Goal: Transaction & Acquisition: Purchase product/service

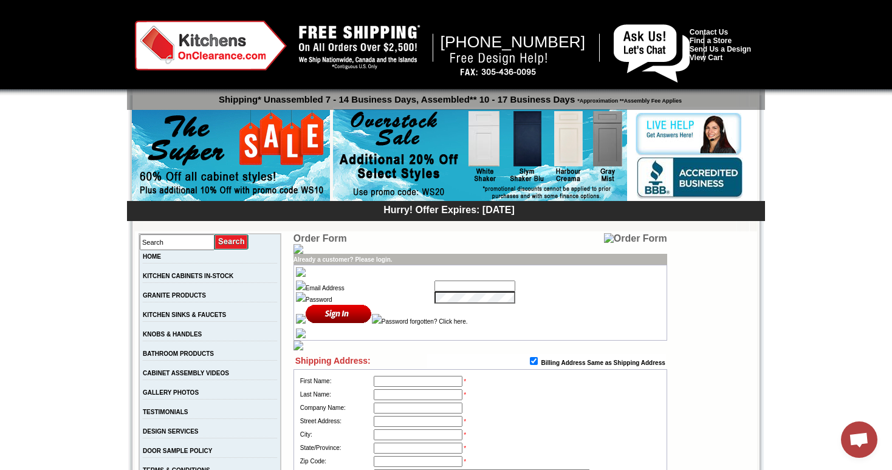
type input "tejas.hapani@gmail.com"
click at [321, 318] on input "image" at bounding box center [339, 314] width 66 height 20
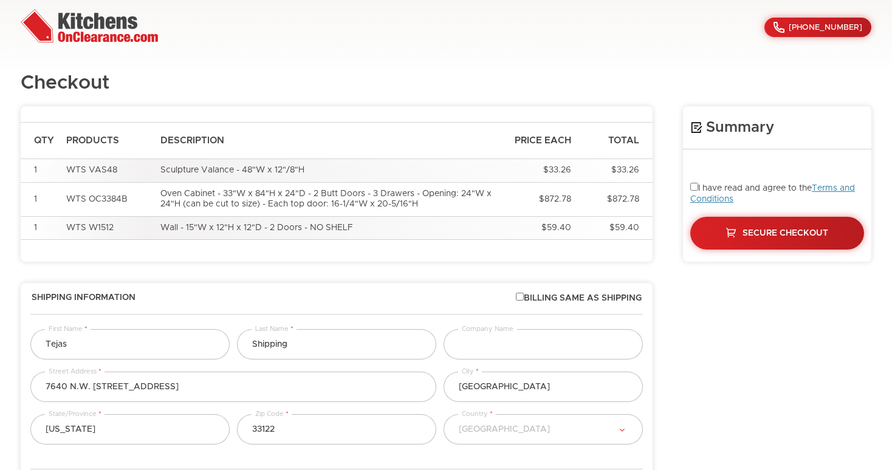
select select "223"
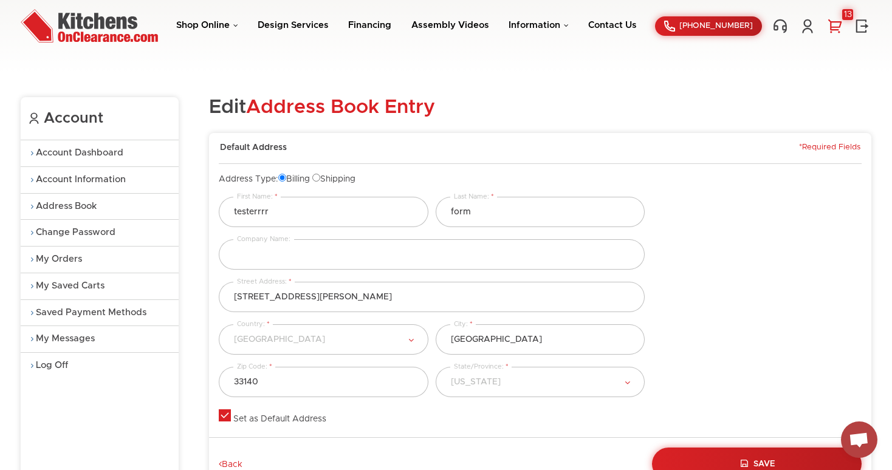
click at [838, 27] on link "13" at bounding box center [834, 26] width 18 height 16
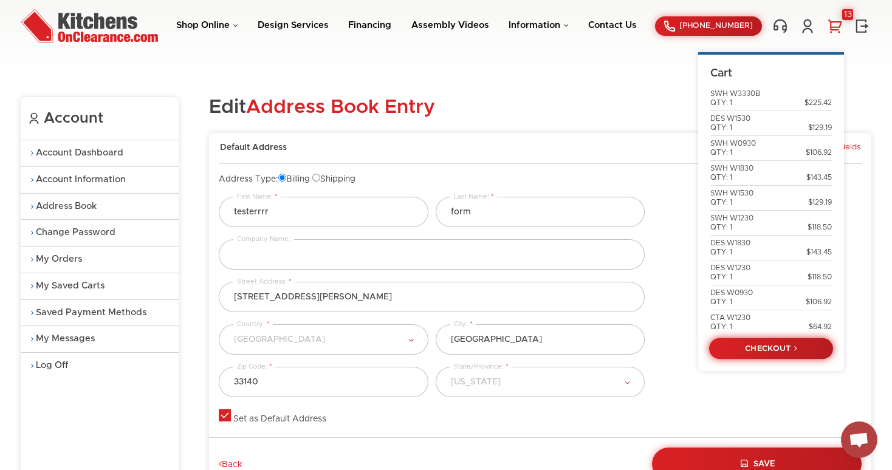
click at [757, 358] on link "CHECKOUT" at bounding box center [771, 348] width 124 height 21
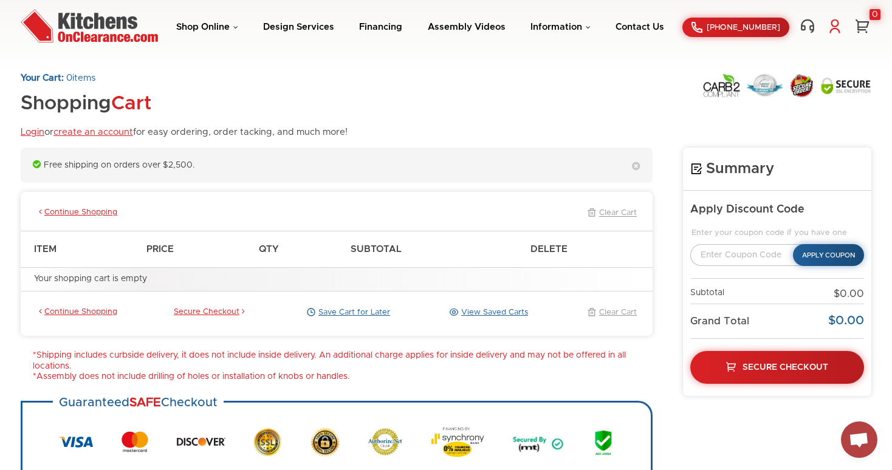
click at [842, 27] on link at bounding box center [834, 26] width 18 height 16
click at [727, 75] on link "Login" at bounding box center [770, 77] width 121 height 9
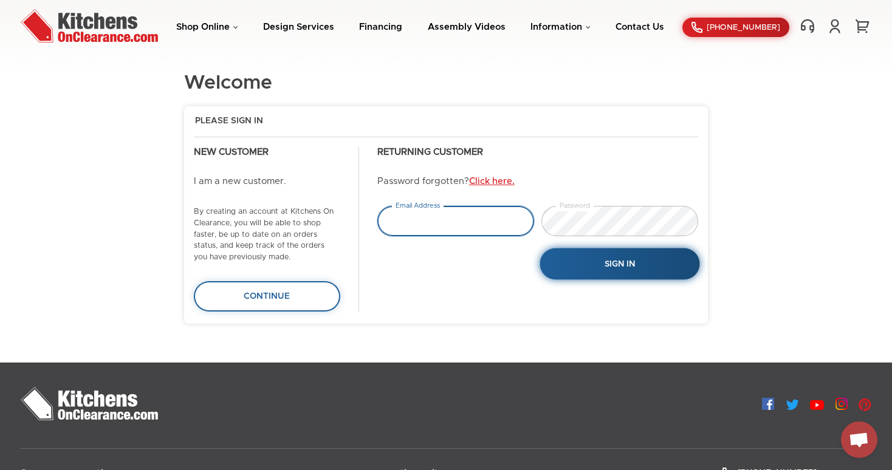
type input "[EMAIL_ADDRESS][DOMAIN_NAME]"
click at [662, 265] on button "Sign In" at bounding box center [619, 264] width 160 height 32
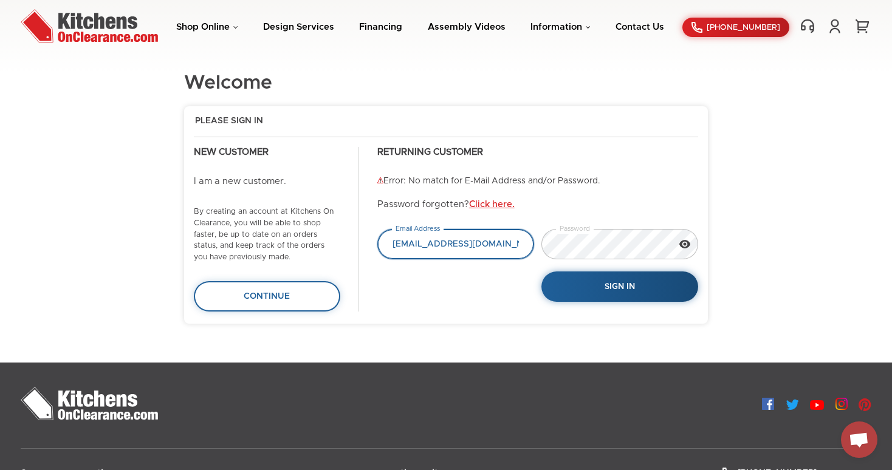
click at [508, 243] on input "info@sobekitchens.com" at bounding box center [455, 244] width 157 height 30
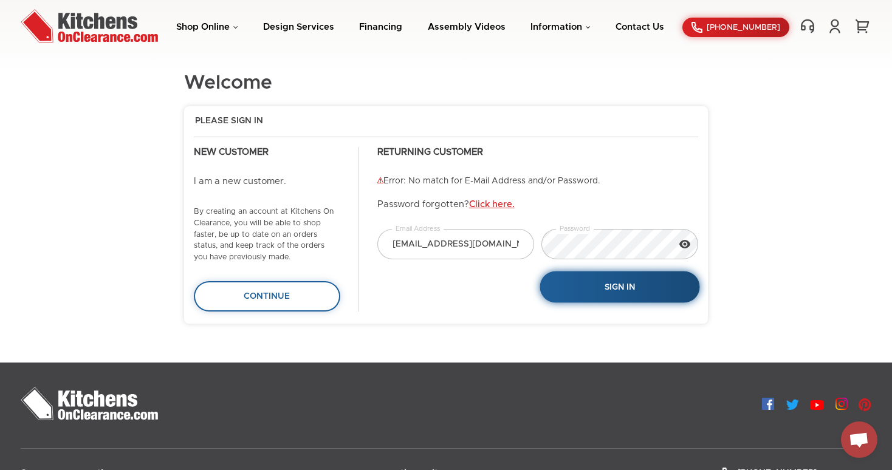
click at [613, 282] on span "Sign In" at bounding box center [619, 286] width 31 height 9
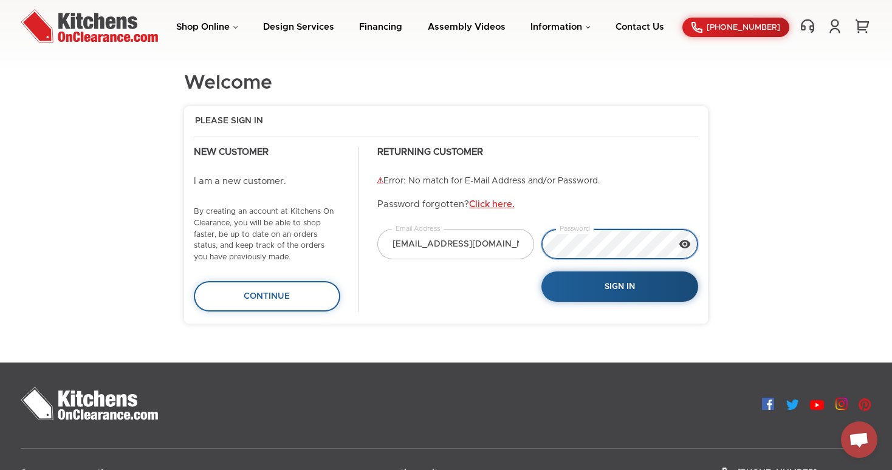
click at [517, 237] on div "[EMAIL_ADDRESS][DOMAIN_NAME] Email Address Password Sign In" at bounding box center [538, 265] width 328 height 73
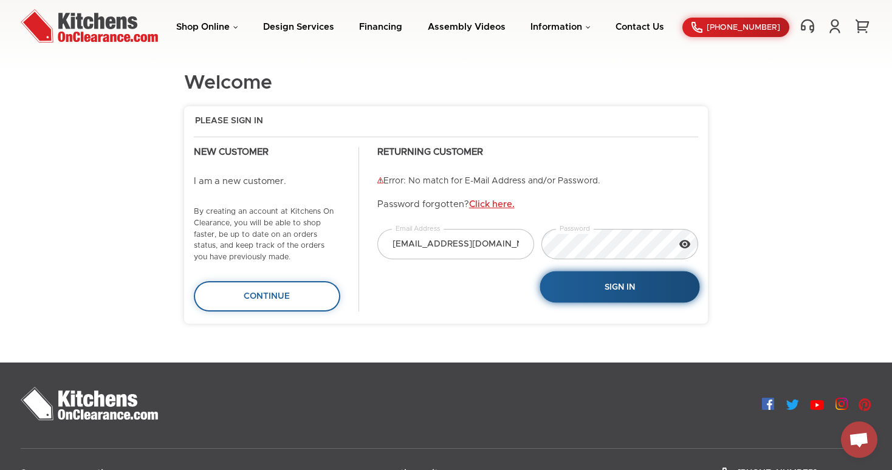
click at [583, 278] on button "Sign In" at bounding box center [619, 287] width 160 height 32
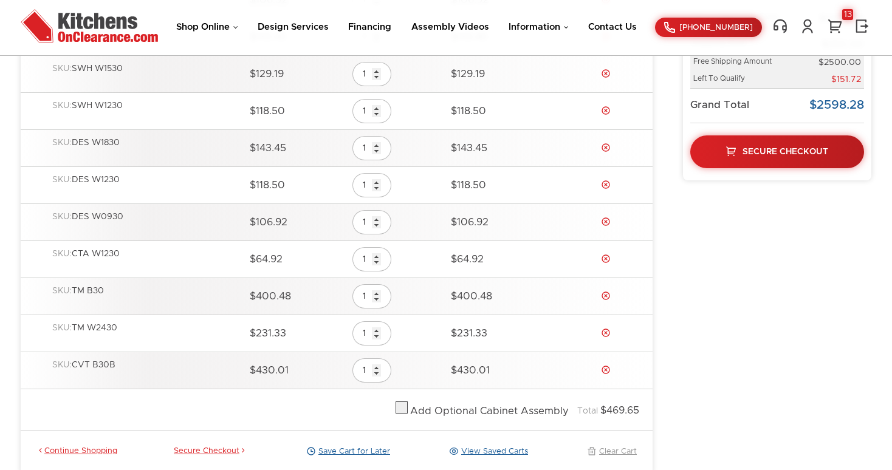
scroll to position [366, 0]
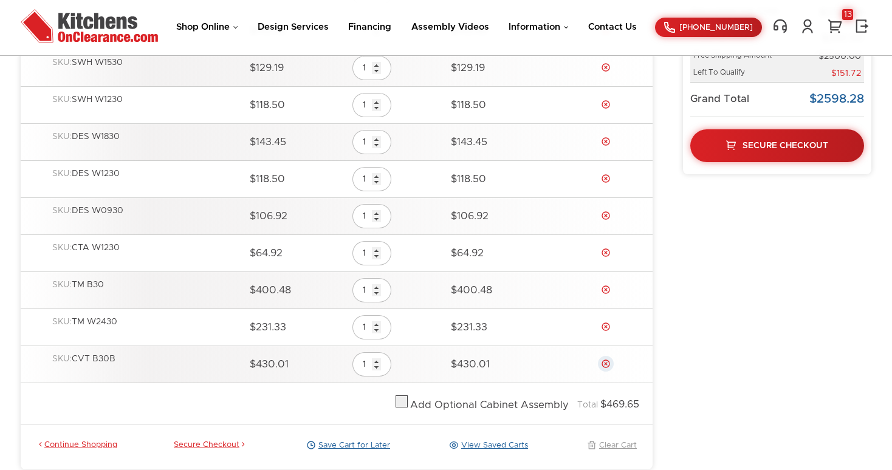
click at [607, 362] on link "Delete" at bounding box center [606, 364] width 10 height 10
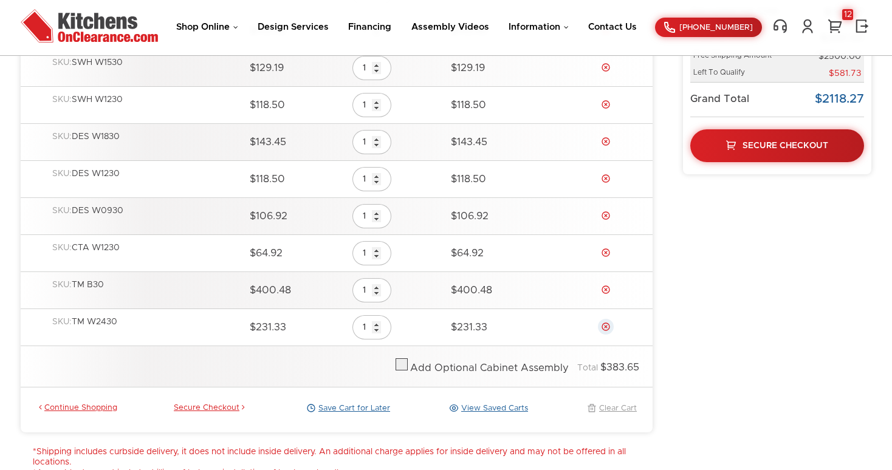
click at [608, 328] on link "Delete" at bounding box center [606, 327] width 10 height 10
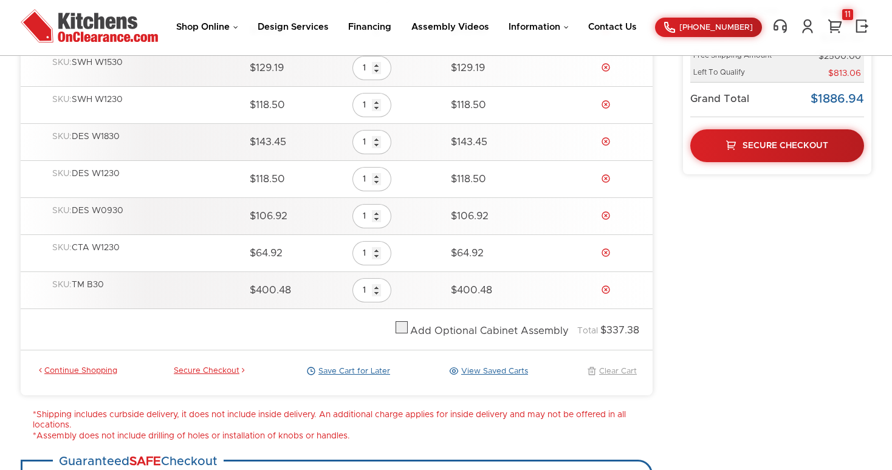
click at [608, 294] on td "Delete" at bounding box center [609, 290] width 86 height 37
click at [606, 287] on link "Delete" at bounding box center [606, 290] width 10 height 10
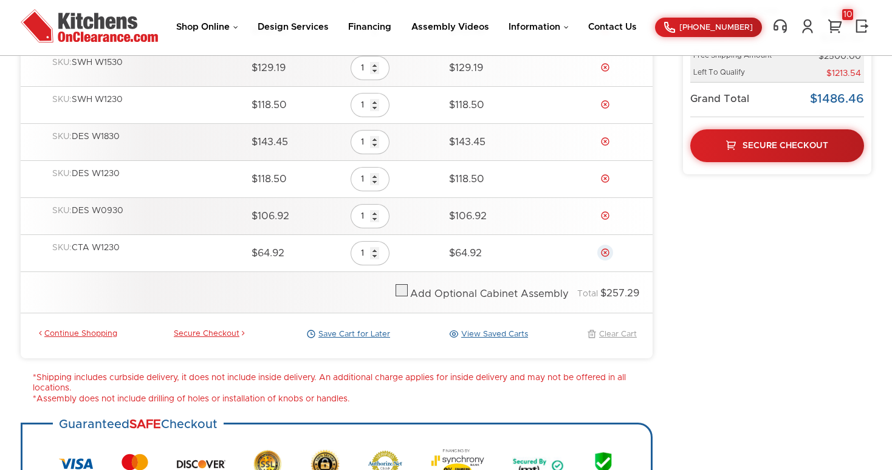
click at [605, 254] on link "Delete" at bounding box center [605, 253] width 10 height 10
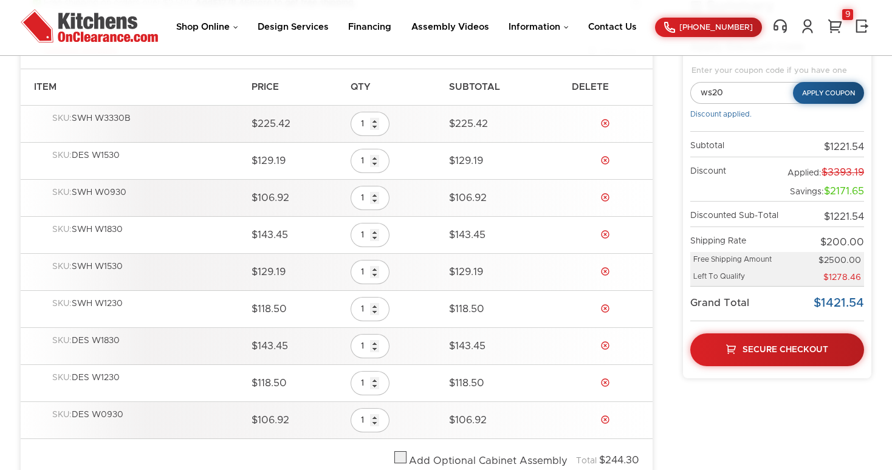
scroll to position [163, 0]
click at [773, 353] on link "Secure Checkout" at bounding box center [776, 348] width 177 height 33
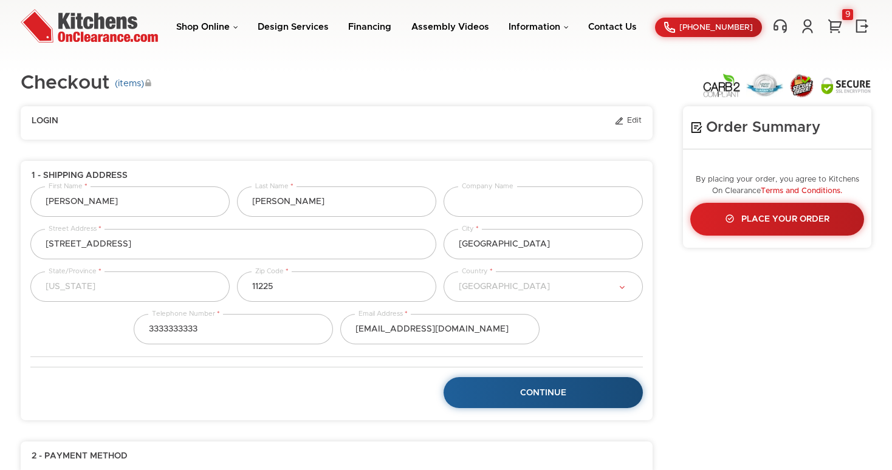
select select "43"
select select "223"
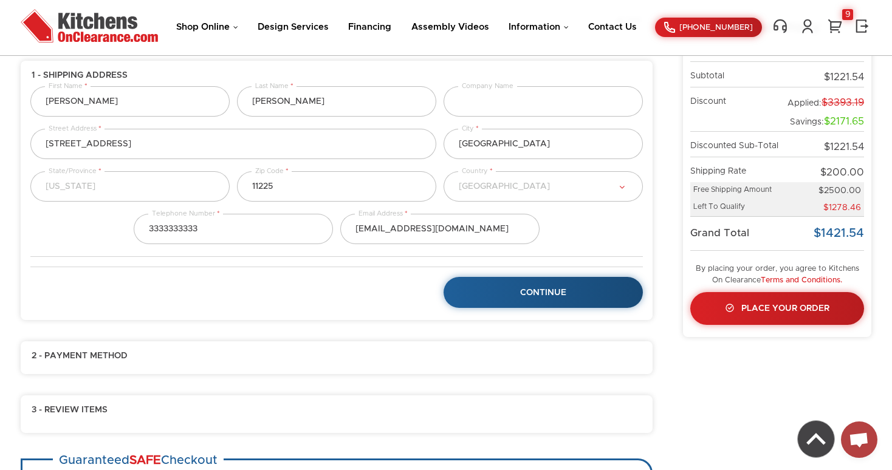
scroll to position [107, 0]
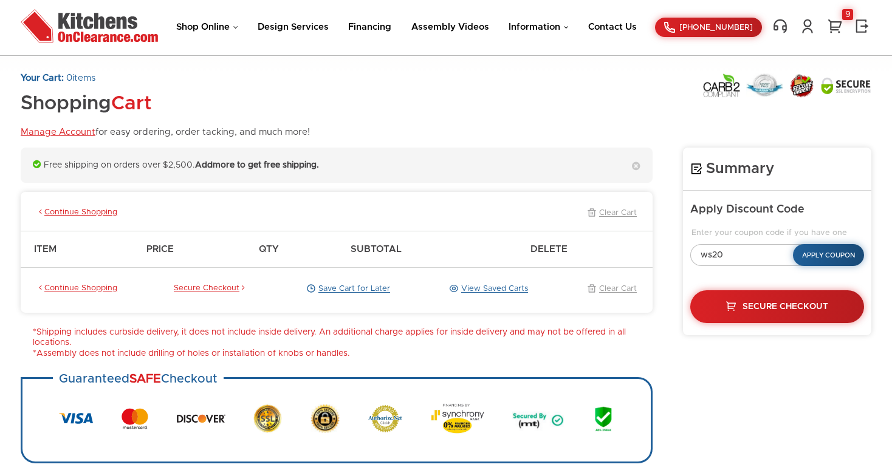
scroll to position [123, 0]
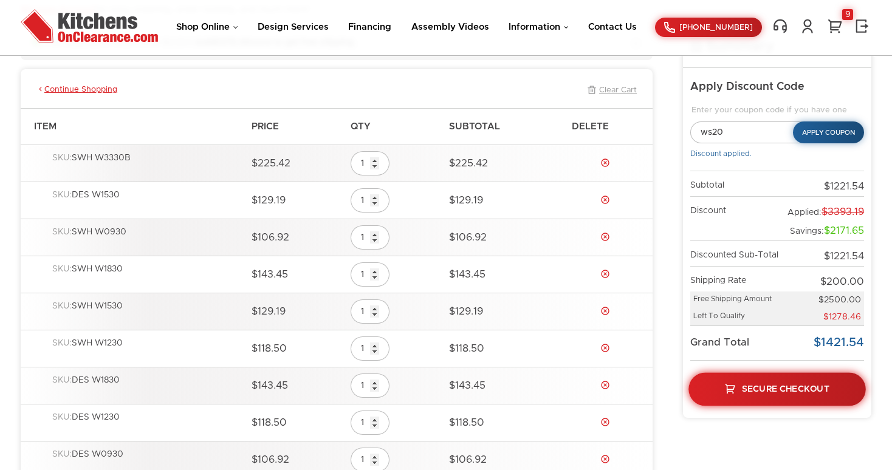
click at [739, 382] on link "Secure Checkout" at bounding box center [776, 388] width 177 height 33
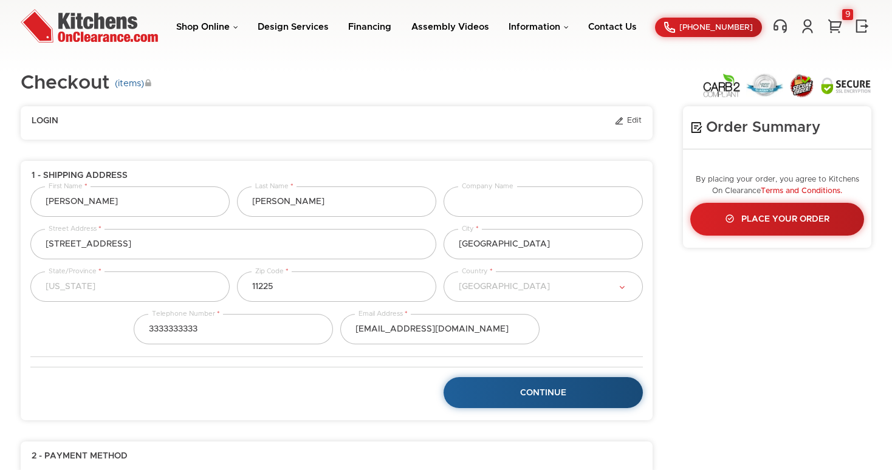
select select "43"
select select "223"
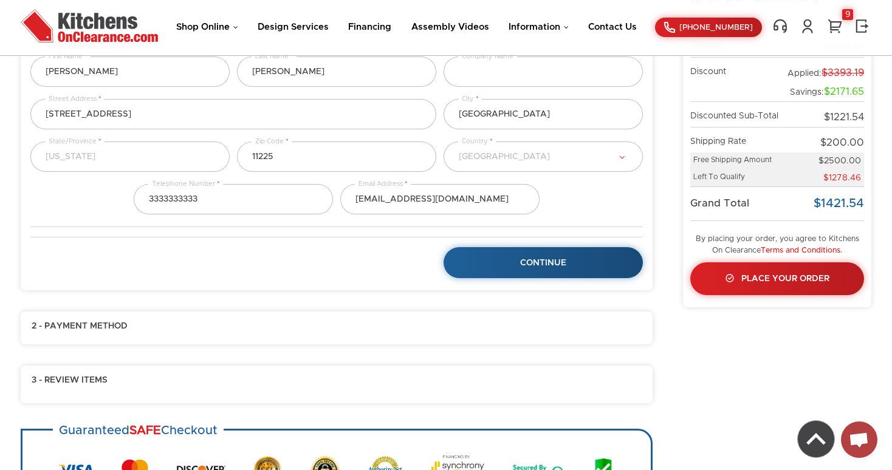
scroll to position [134, 0]
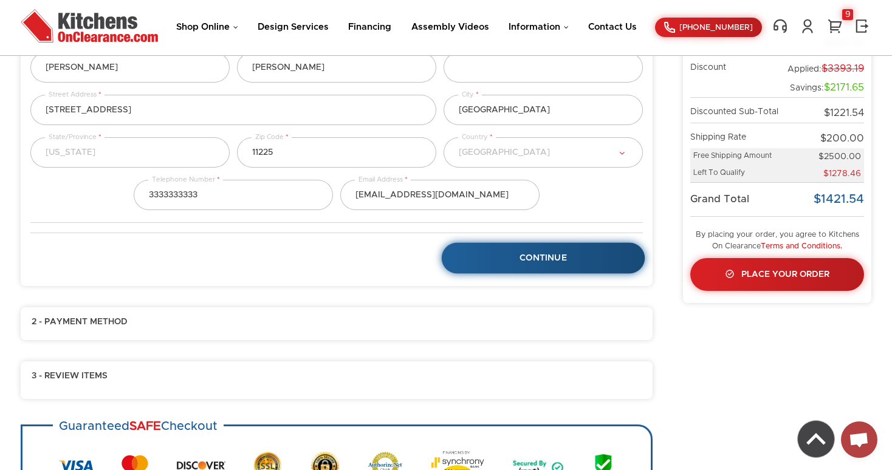
click at [572, 268] on link "Continue" at bounding box center [543, 258] width 203 height 31
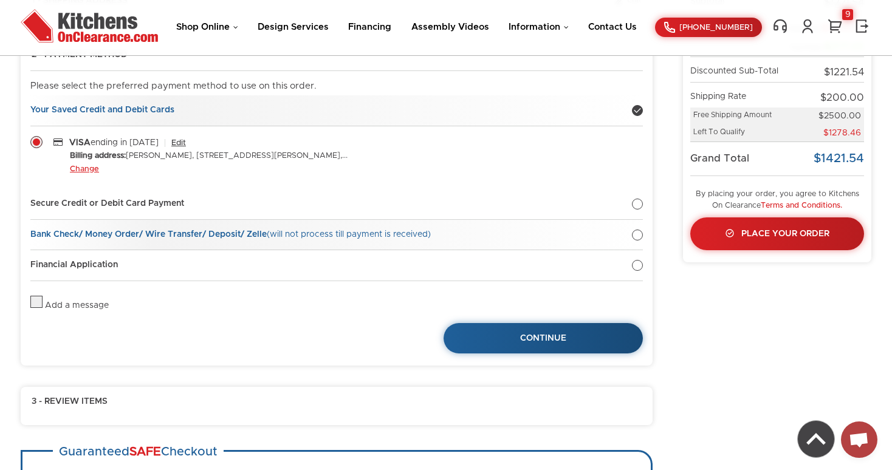
scroll to position [177, 0]
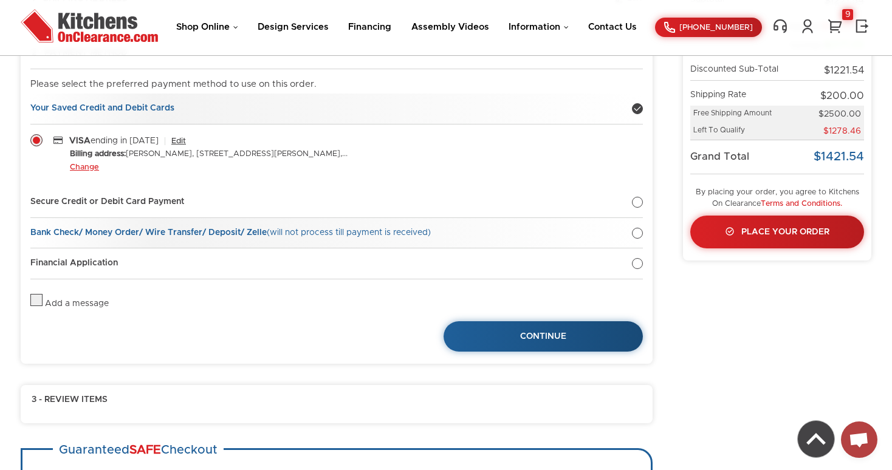
click at [639, 232] on div at bounding box center [637, 233] width 11 height 11
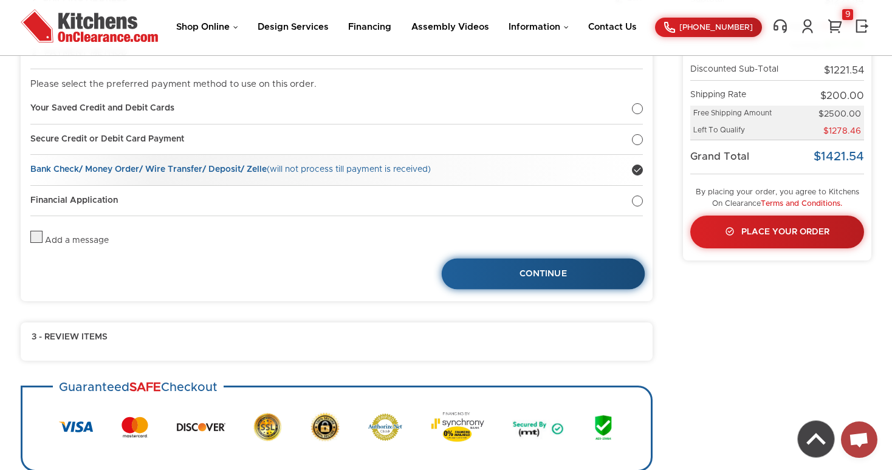
click at [558, 270] on span "Continue" at bounding box center [542, 274] width 47 height 9
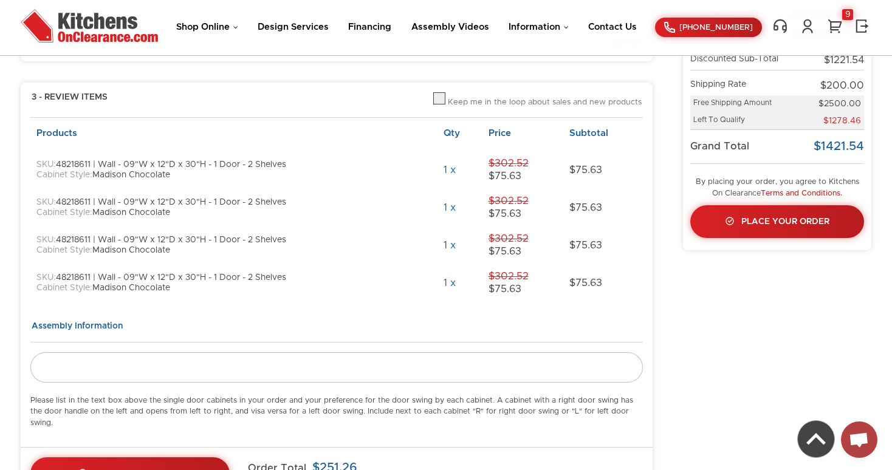
scroll to position [198, 0]
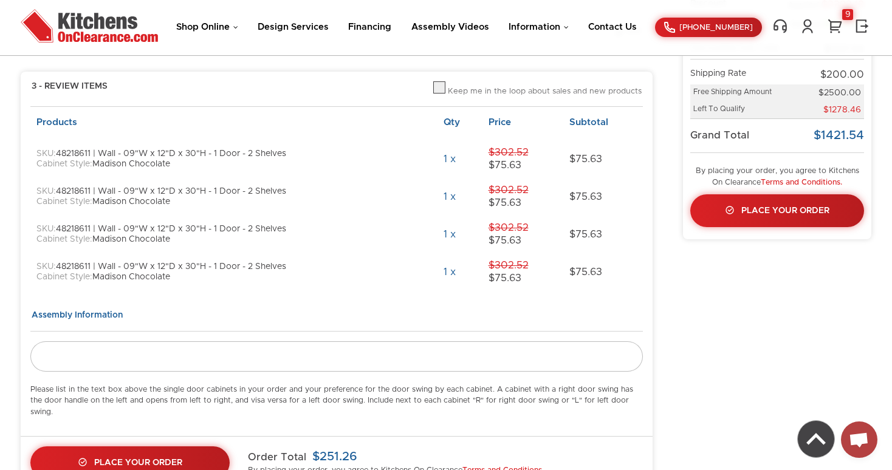
click at [463, 281] on td "1 x" at bounding box center [459, 272] width 44 height 38
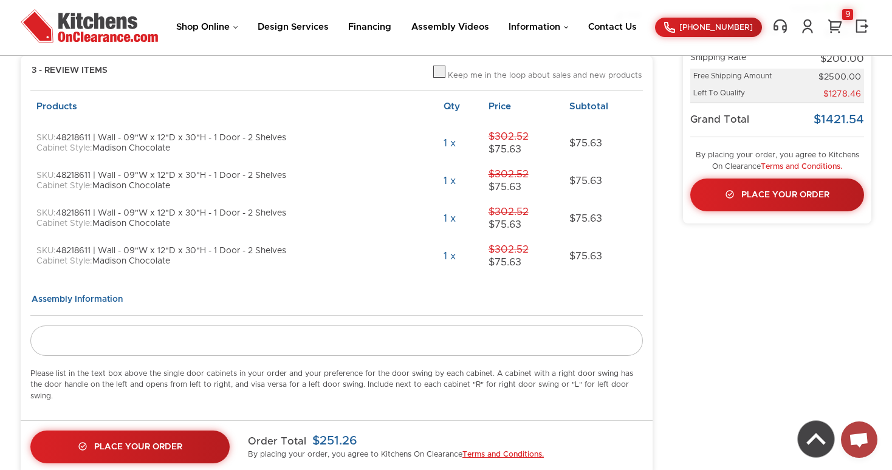
scroll to position [211, 0]
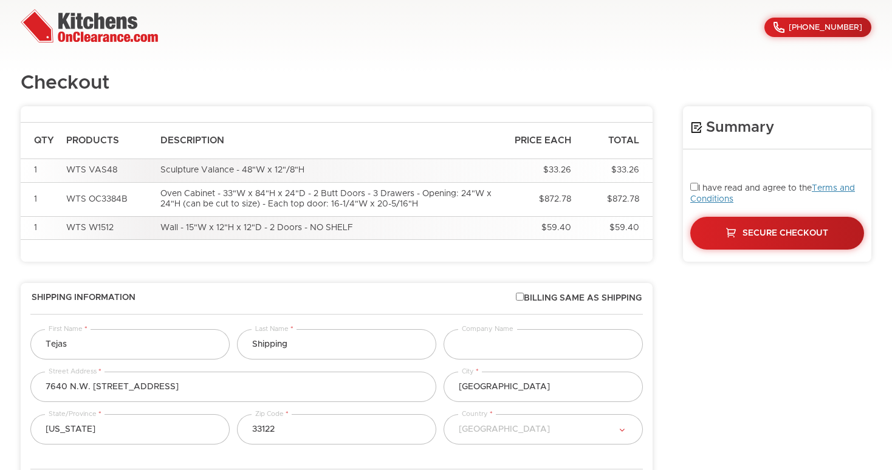
select select "223"
